Goal: Information Seeking & Learning: Check status

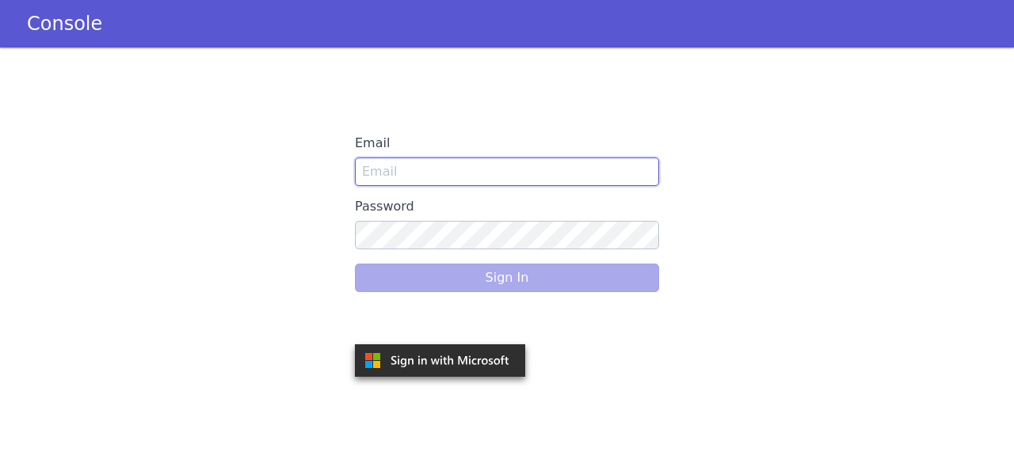
type input "likitha.s@skitops.ai"
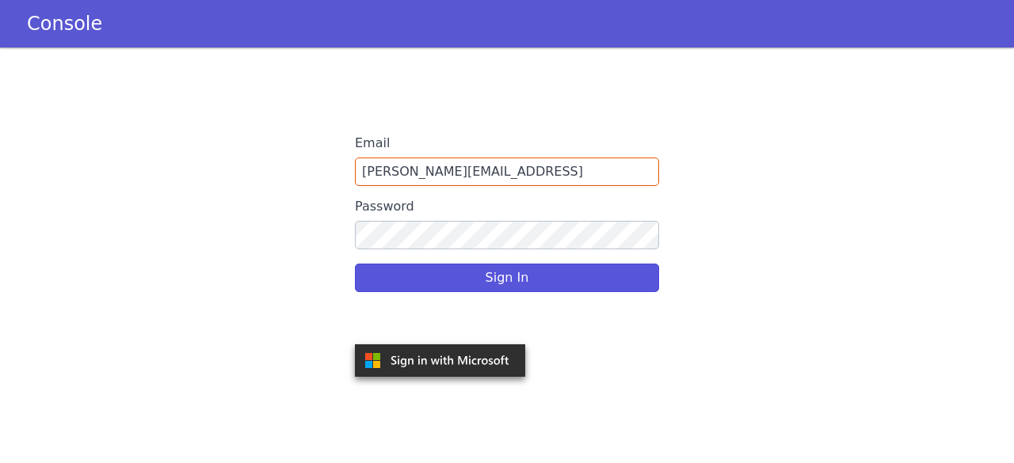
click at [554, 287] on div "Sign In" at bounding box center [507, 278] width 304 height 44
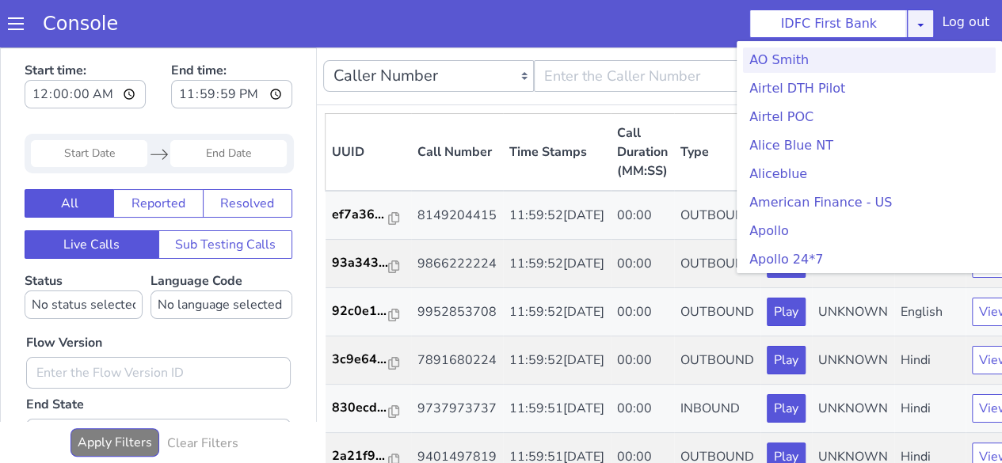
click at [926, 29] on icon at bounding box center [920, 24] width 13 height 13
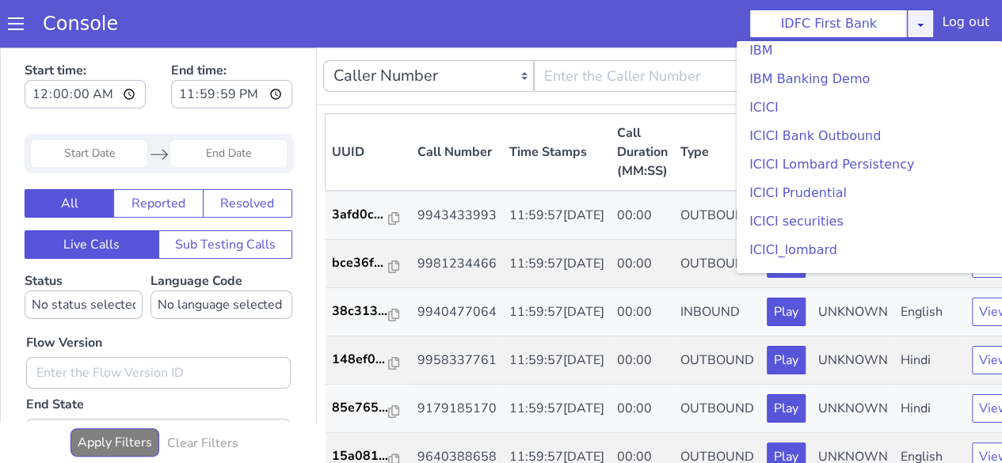
scroll to position [1749, 0]
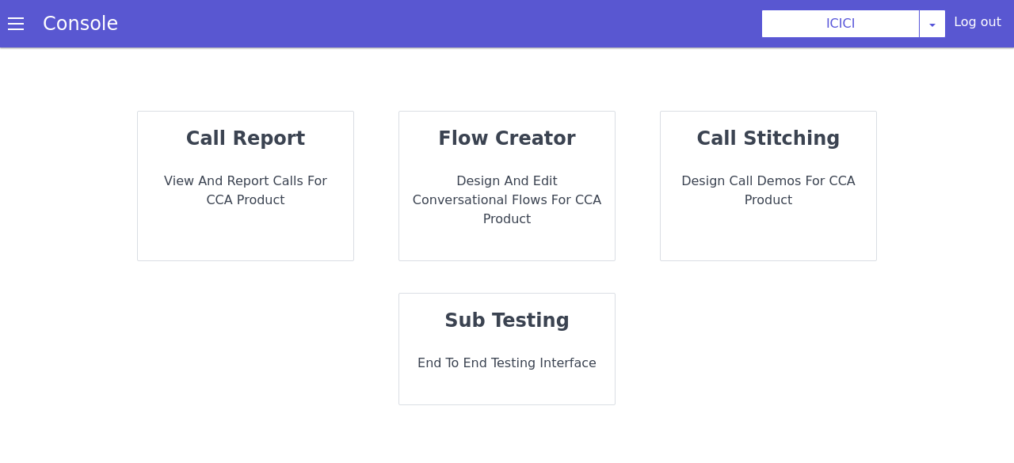
click at [293, 128] on strong "call report" at bounding box center [245, 139] width 119 height 22
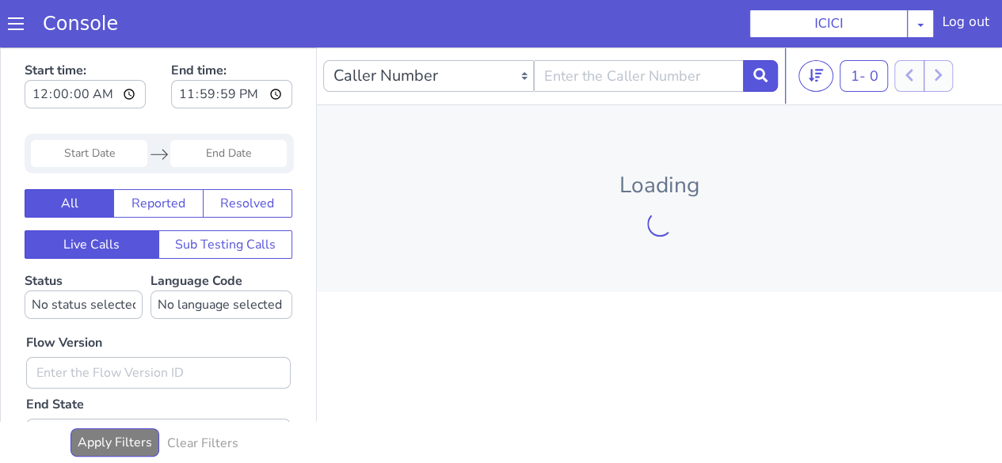
click at [263, 112] on div "Start time: 00:00:00 End time: 23:59:59 Navigate forward to interact with the c…" at bounding box center [522, 206] width 1002 height 416
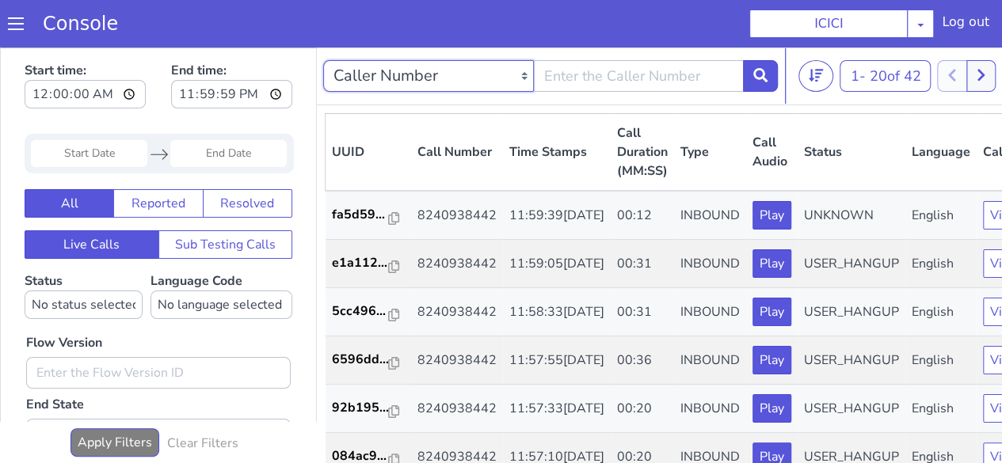
click at [468, 43] on select "Caller Number Call UUID Custom Parameter" at bounding box center [440, 45] width 211 height 32
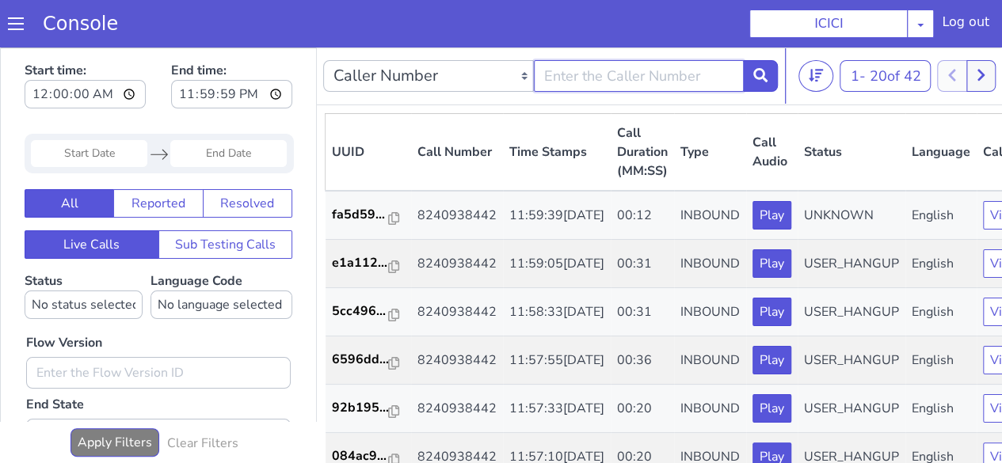
type input "9008578657"
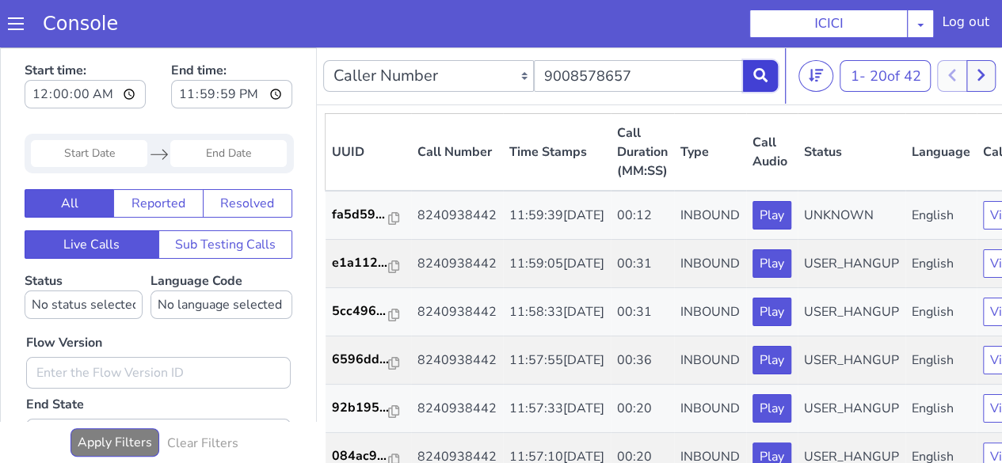
click at [759, 50] on button at bounding box center [765, 62] width 35 height 32
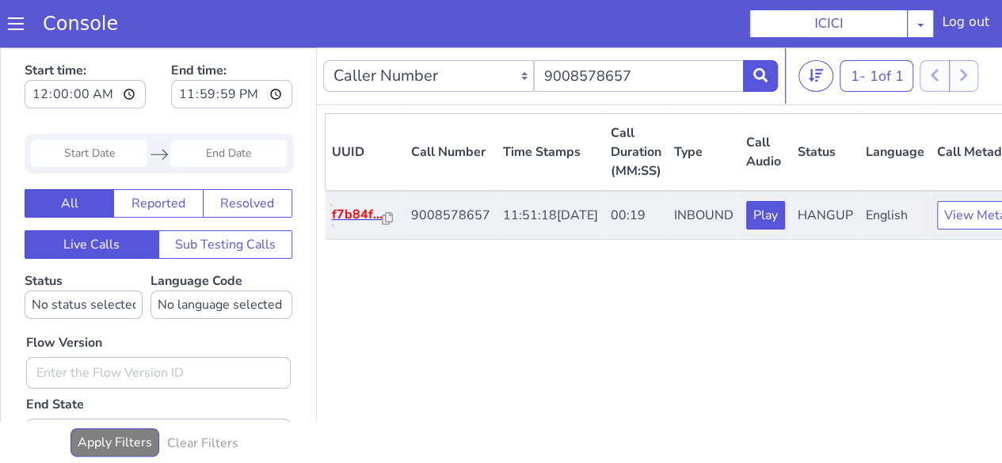
click at [394, 127] on p "f7b84f..." at bounding box center [404, 118] width 51 height 19
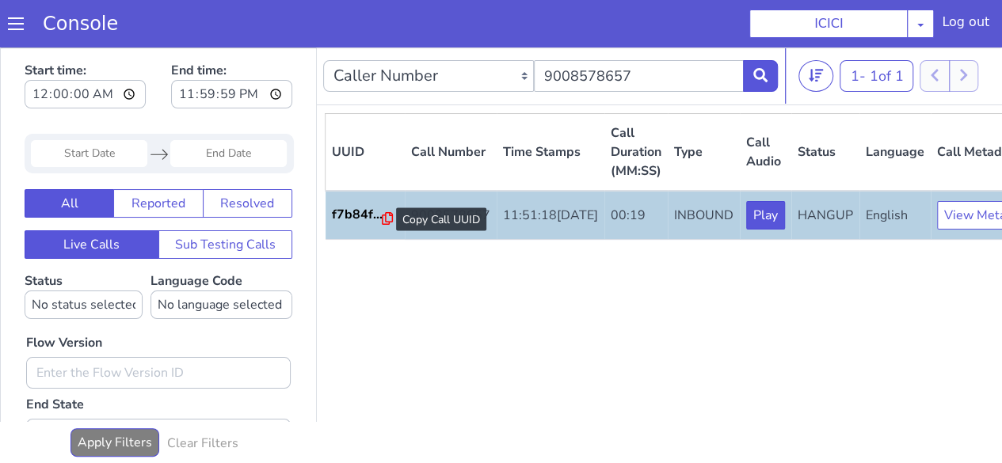
click at [436, 116] on icon at bounding box center [433, 122] width 11 height 13
